Goal: Navigation & Orientation: Go to known website

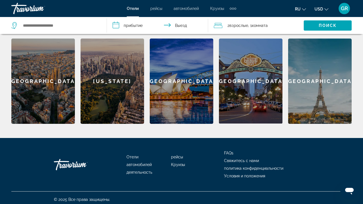
scroll to position [238, 0]
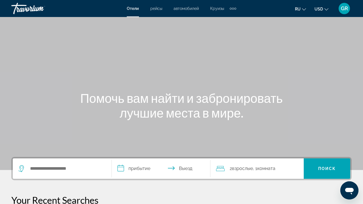
click at [36, 10] on div "Travorium" at bounding box center [39, 8] width 57 height 15
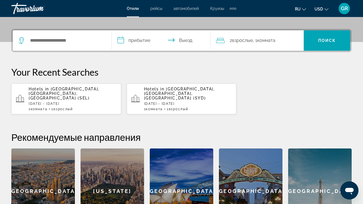
scroll to position [107, 0]
